Goal: Transaction & Acquisition: Purchase product/service

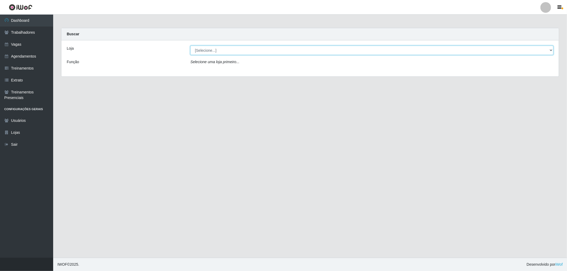
click at [234, 52] on select "[Selecione...] The Pow Pizzaria Delivery - [GEOGRAPHIC_DATA]" at bounding box center [371, 50] width 363 height 9
select select "322"
click at [190, 46] on select "[Selecione...] The Pow Pizzaria Delivery - [GEOGRAPHIC_DATA]" at bounding box center [371, 50] width 363 height 9
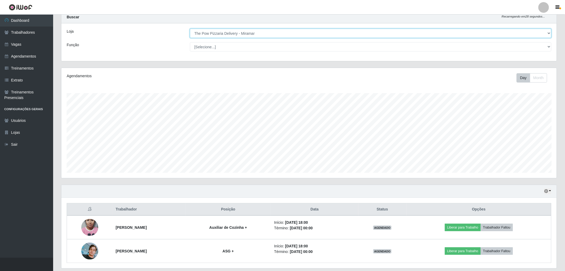
scroll to position [35, 0]
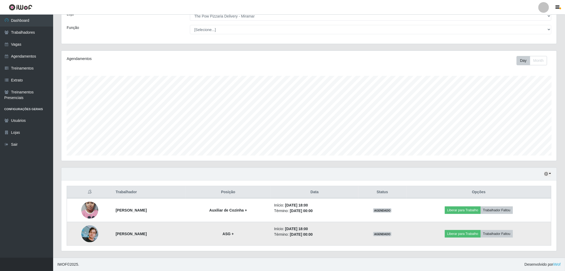
click at [81, 235] on img at bounding box center [89, 234] width 17 height 17
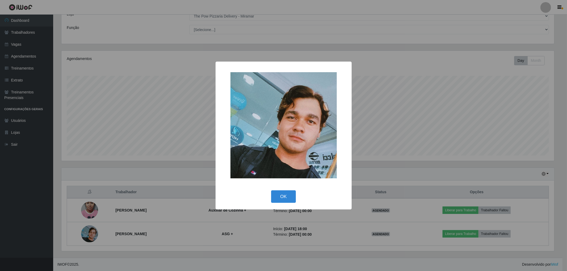
click at [79, 235] on div "× OK Cancel" at bounding box center [283, 135] width 567 height 271
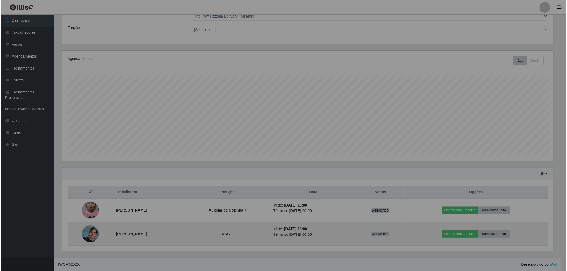
scroll to position [110, 496]
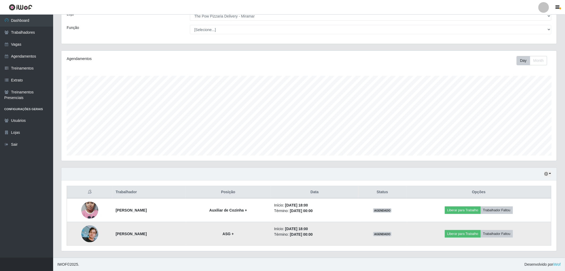
click at [87, 235] on img at bounding box center [89, 234] width 17 height 17
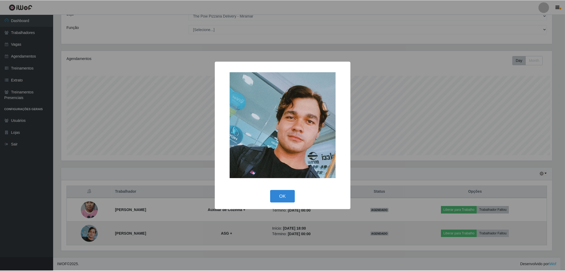
scroll to position [110, 492]
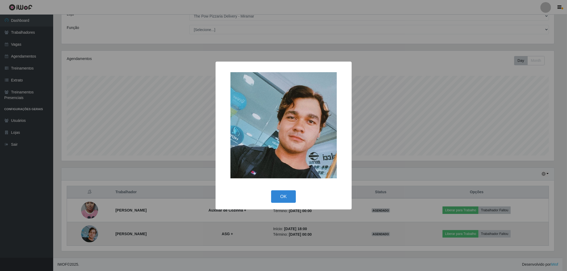
click at [87, 235] on div "× OK Cancel" at bounding box center [283, 135] width 567 height 271
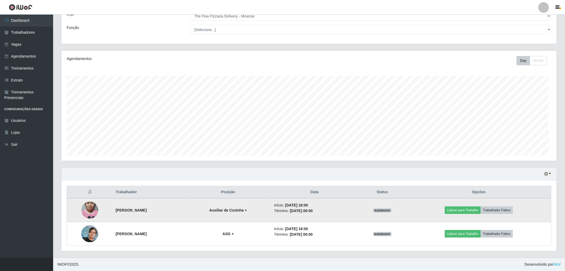
scroll to position [110, 496]
click at [85, 205] on img at bounding box center [89, 210] width 17 height 30
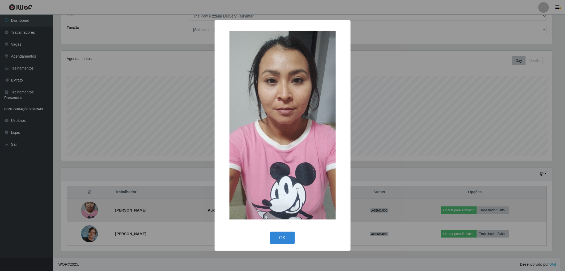
scroll to position [110, 492]
click at [85, 205] on div "× OK Cancel" at bounding box center [283, 135] width 567 height 271
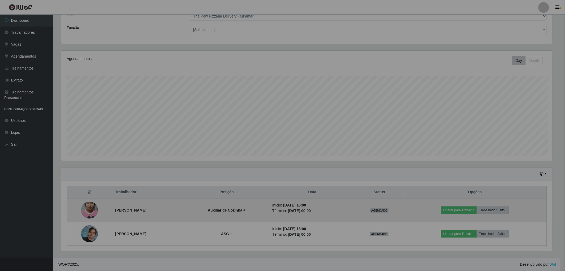
scroll to position [110, 496]
